Goal: Information Seeking & Learning: Understand process/instructions

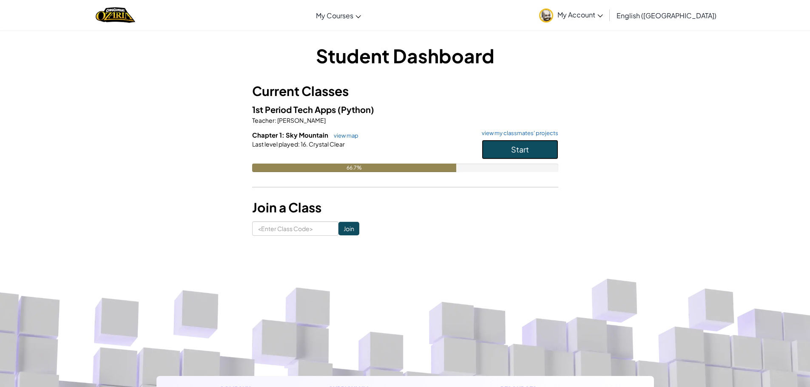
click at [541, 150] on button "Start" at bounding box center [520, 150] width 77 height 20
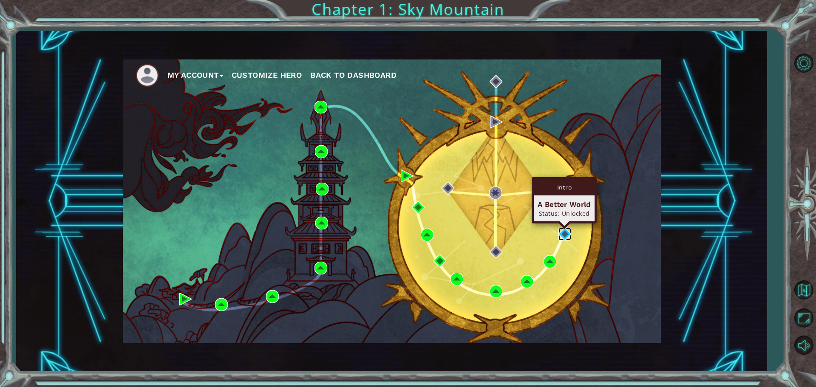
click at [564, 233] on img at bounding box center [564, 234] width 13 height 13
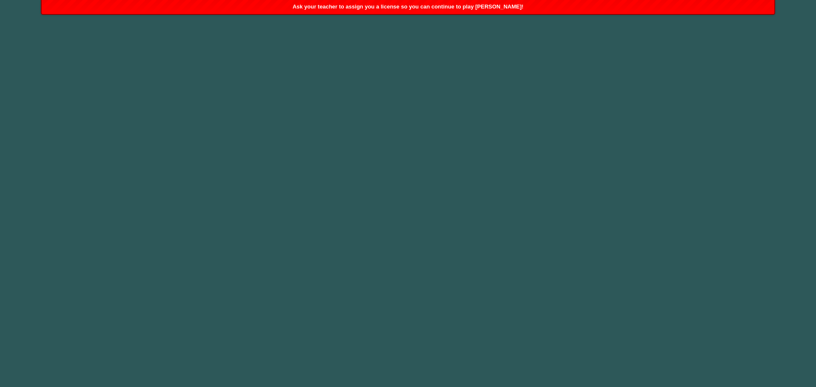
click at [410, 9] on span "Ask your teacher to assign you a license so you can continue to play [PERSON_NA…" at bounding box center [407, 6] width 231 height 6
